Goal: Check status

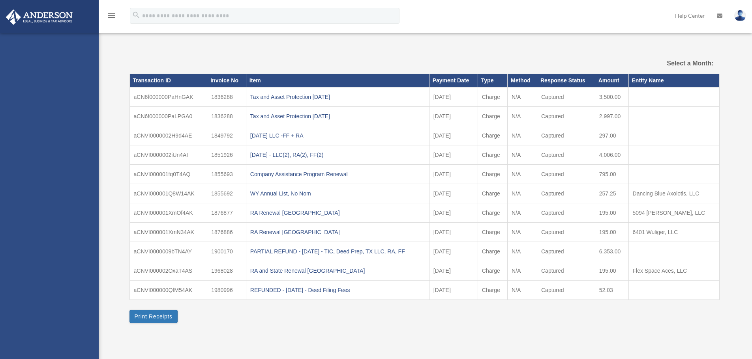
select select
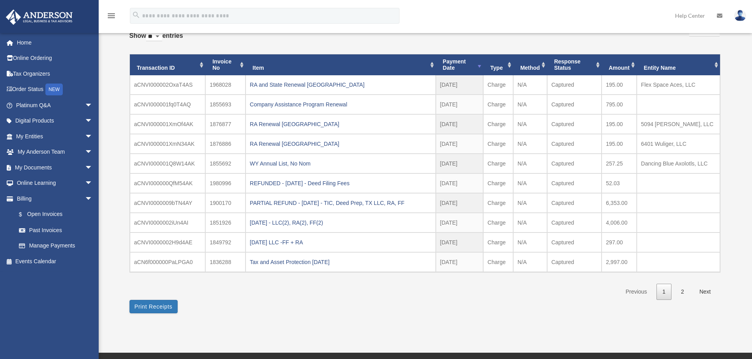
scroll to position [99, 0]
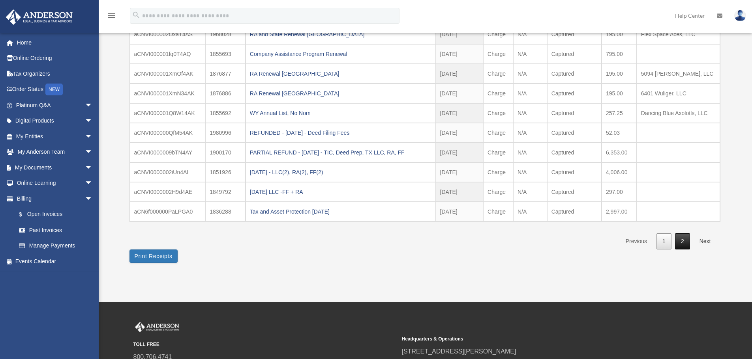
click at [681, 244] on link "2" at bounding box center [682, 242] width 15 height 16
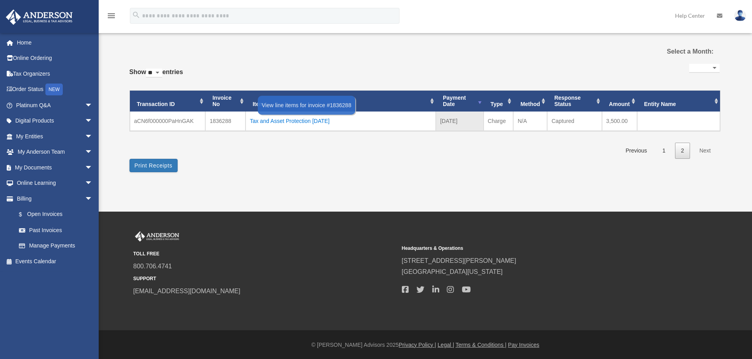
click at [306, 122] on div "Tax and Asset Protection [DATE]" at bounding box center [341, 121] width 182 height 11
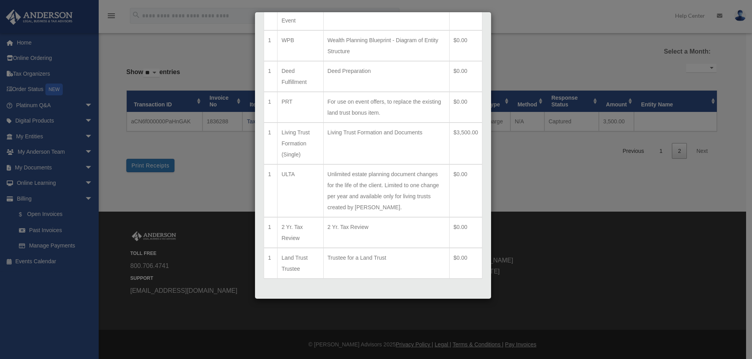
scroll to position [431, 0]
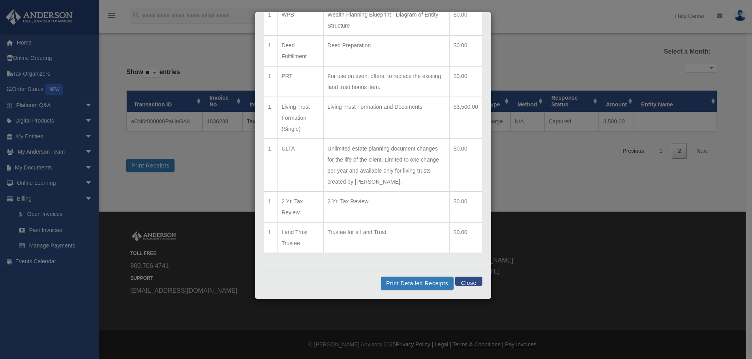
click at [552, 166] on div "Line Items for Invoice #1836288 - $3500 × Qty Item Description Total 1 LLC Form…" at bounding box center [376, 179] width 752 height 359
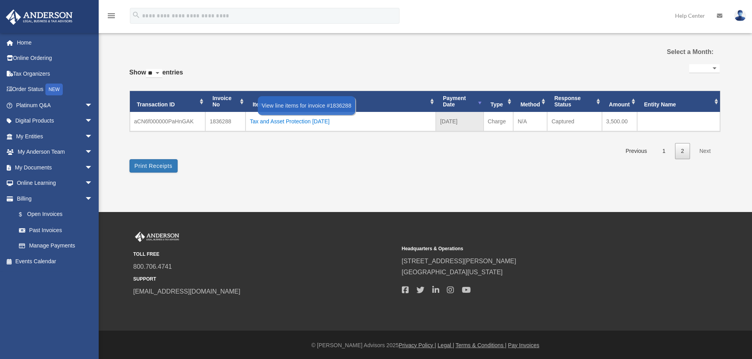
click at [321, 122] on div "Tax and Asset Protection [DATE]" at bounding box center [341, 121] width 182 height 11
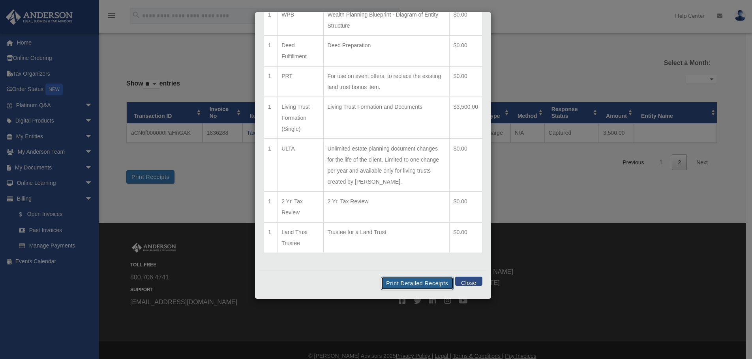
click at [416, 287] on button "Print Detailed Receipts" at bounding box center [417, 283] width 72 height 13
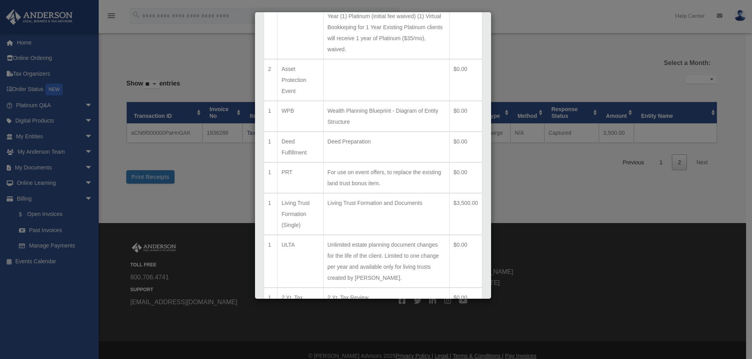
scroll to position [224, 0]
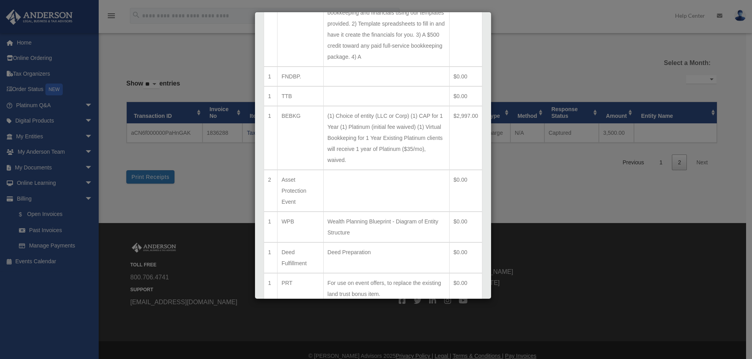
click at [569, 212] on div "Line Items for Invoice #1836288 - $3500 × Qty Item Description Total 1 LLC Form…" at bounding box center [376, 179] width 752 height 359
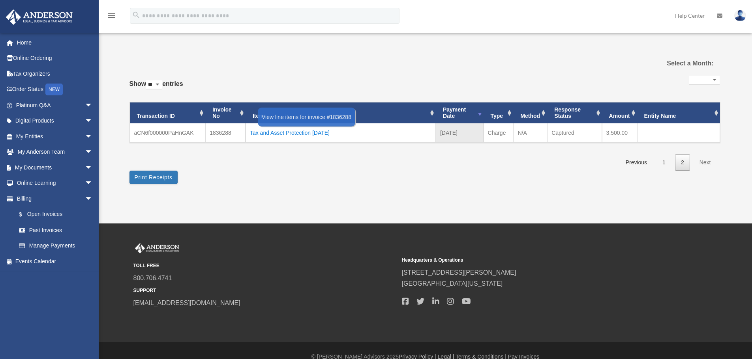
click at [313, 133] on div "Tax and Asset Protection [DATE]" at bounding box center [341, 132] width 182 height 11
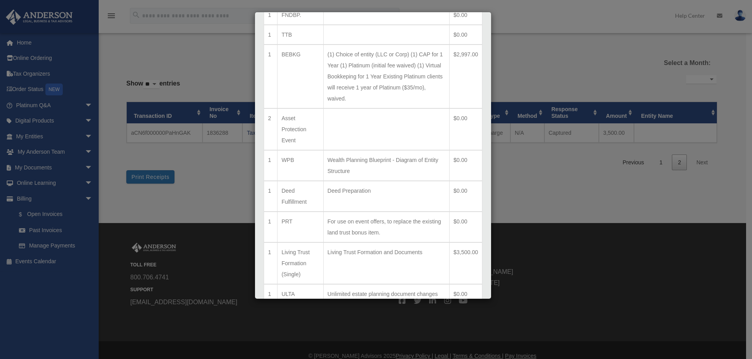
scroll to position [286, 0]
drag, startPoint x: 167, startPoint y: 51, endPoint x: 234, endPoint y: 71, distance: 69.7
click at [168, 51] on div "Line Items for Invoice #1836288 - $3500 × Qty Item Description Total 1 LLC Form…" at bounding box center [376, 179] width 752 height 359
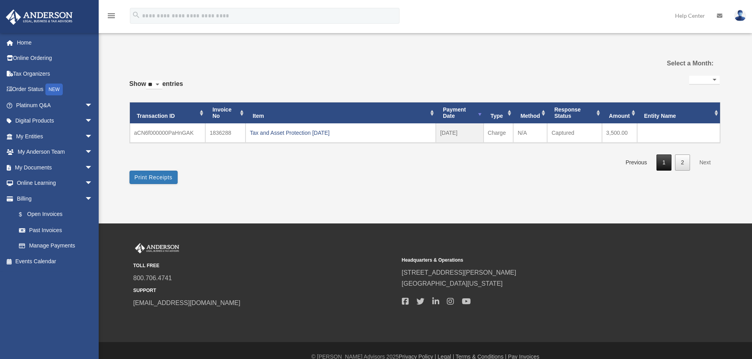
click at [666, 165] on link "1" at bounding box center [663, 163] width 15 height 16
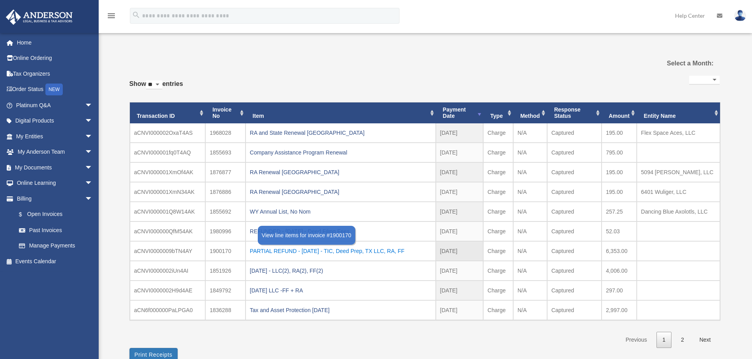
click at [296, 251] on div "PARTIAL REFUND - [DATE] - TIC, Deed Prep, TX LLC, RA, FF" at bounding box center [341, 251] width 182 height 11
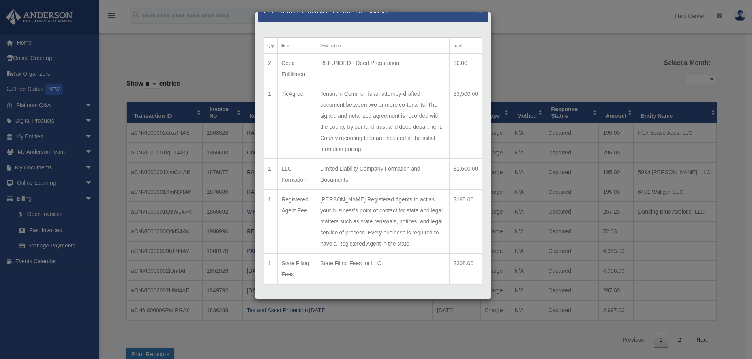
scroll to position [20, 0]
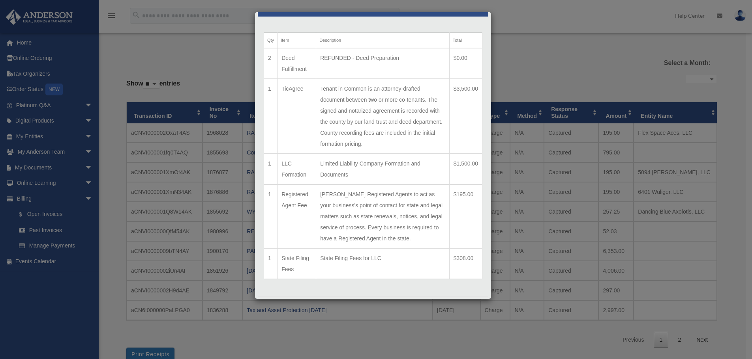
click at [550, 37] on div "Line Items for Invoice #1900170 - $6353 × Qty Item Description Total 2 Deed Ful…" at bounding box center [376, 179] width 752 height 359
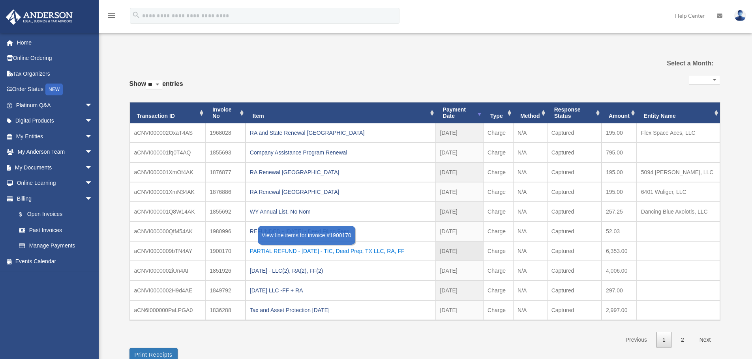
click at [307, 253] on div "PARTIAL REFUND - [DATE] - TIC, Deed Prep, TX LLC, RA, FF" at bounding box center [341, 251] width 182 height 11
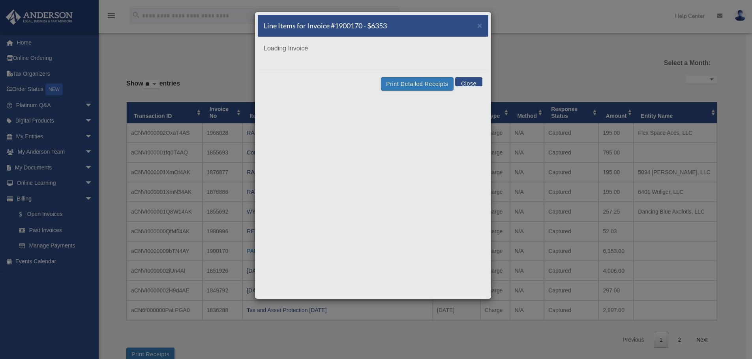
scroll to position [0, 0]
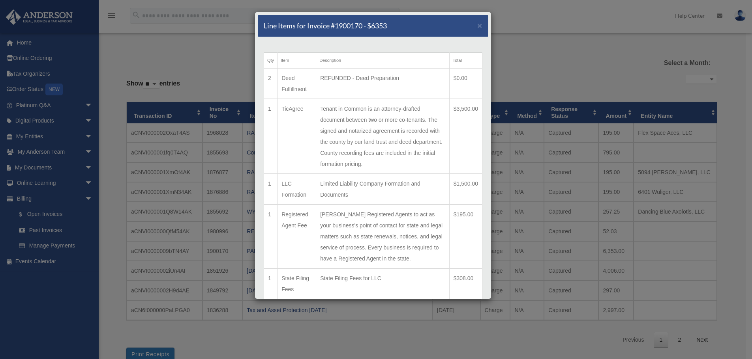
click at [477, 31] on div "Line Items for Invoice #1900170 - $6353 ×" at bounding box center [373, 26] width 230 height 22
click at [477, 28] on span "×" at bounding box center [479, 25] width 5 height 9
